Goal: Task Accomplishment & Management: Use online tool/utility

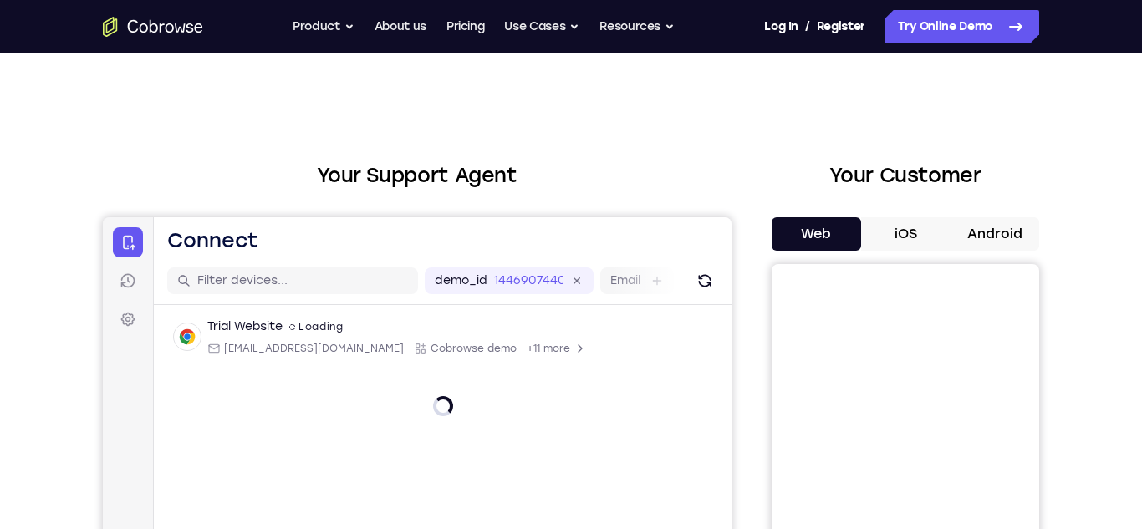
click at [999, 236] on button "Android" at bounding box center [994, 233] width 89 height 33
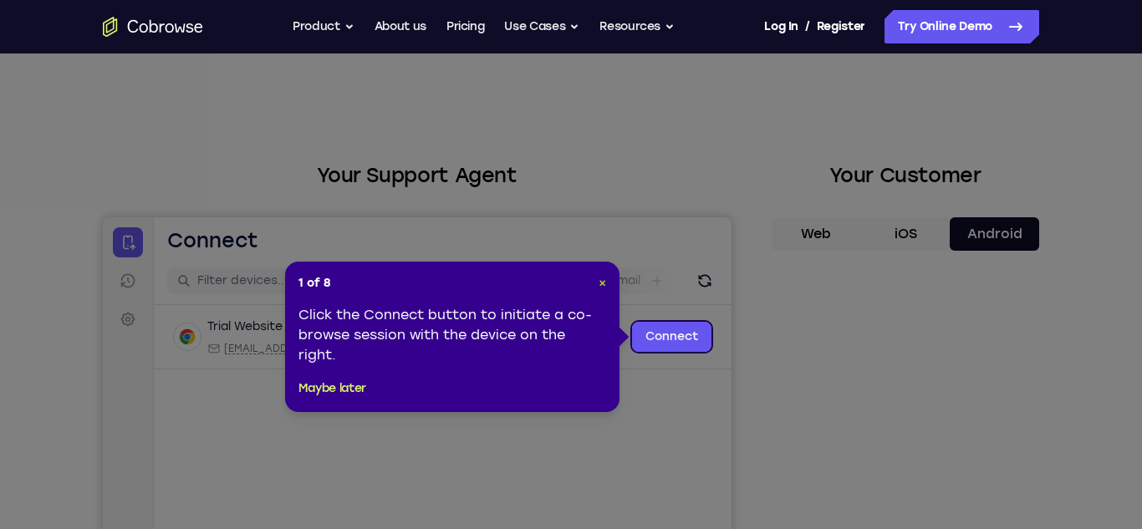
click at [602, 283] on span "×" at bounding box center [603, 283] width 8 height 14
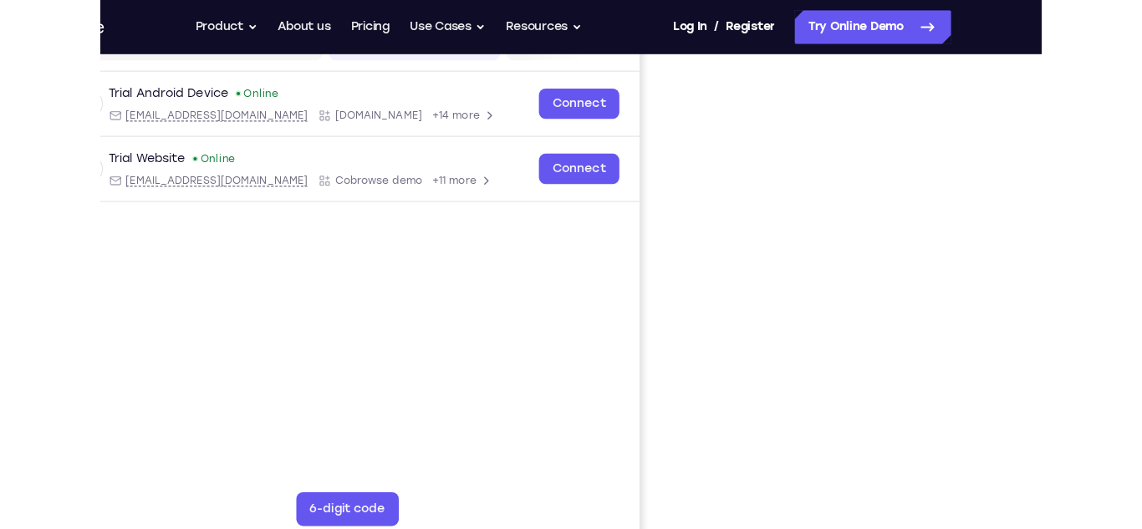
scroll to position [227, 0]
